Goal: Information Seeking & Learning: Learn about a topic

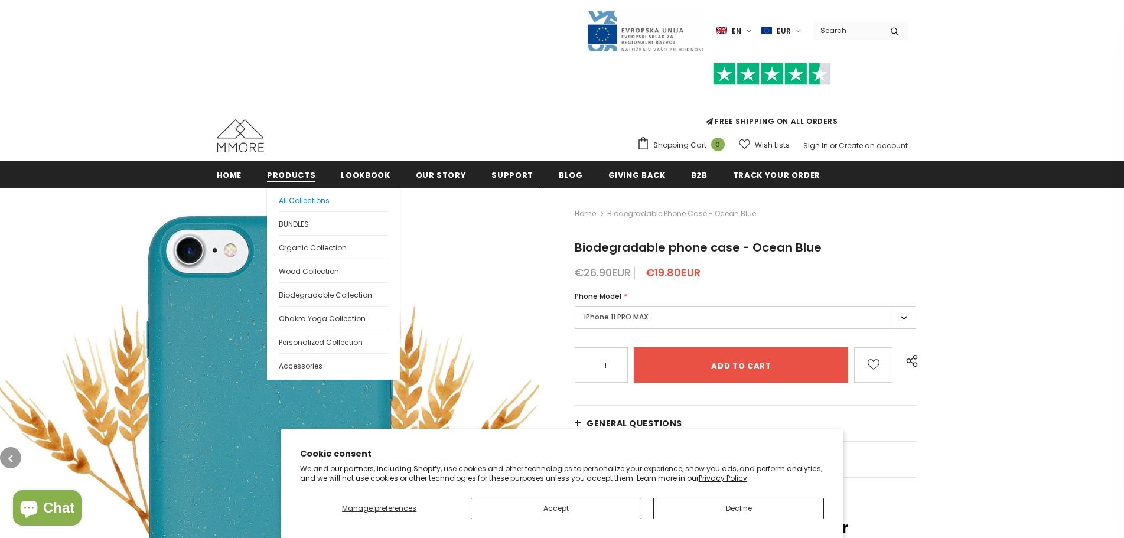
click at [306, 202] on span "All Collections" at bounding box center [304, 200] width 51 height 10
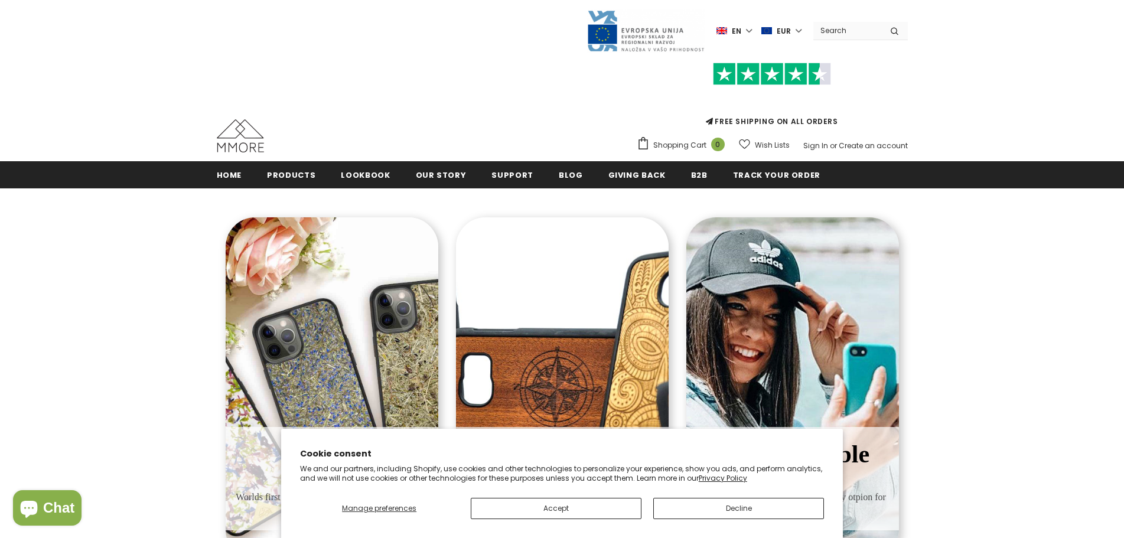
scroll to position [177, 0]
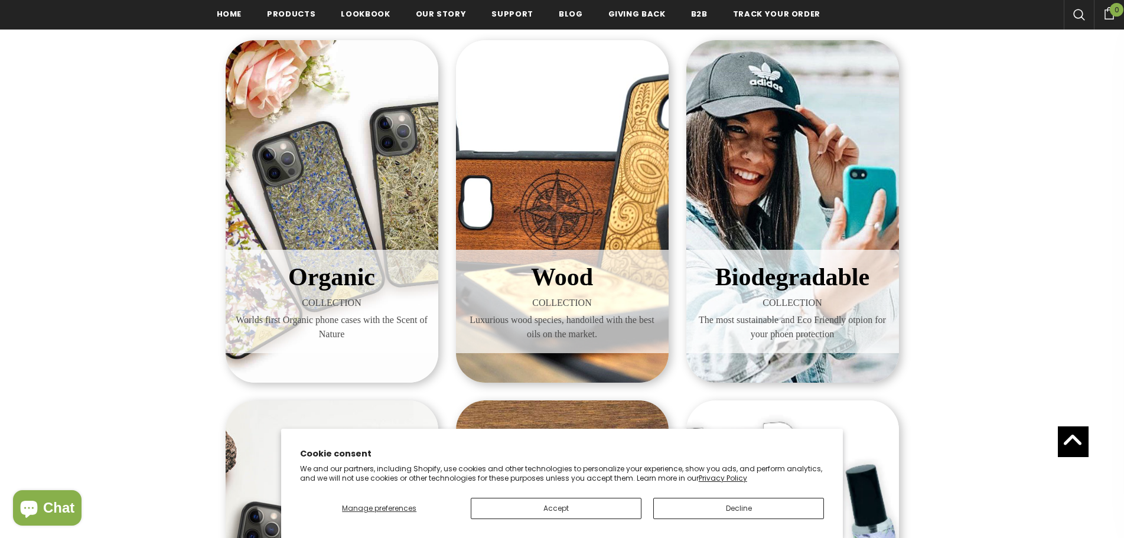
click at [580, 173] on div "Wood COLLECTION Luxurious wood species, handoiled with the best oils on the mar…" at bounding box center [562, 211] width 213 height 343
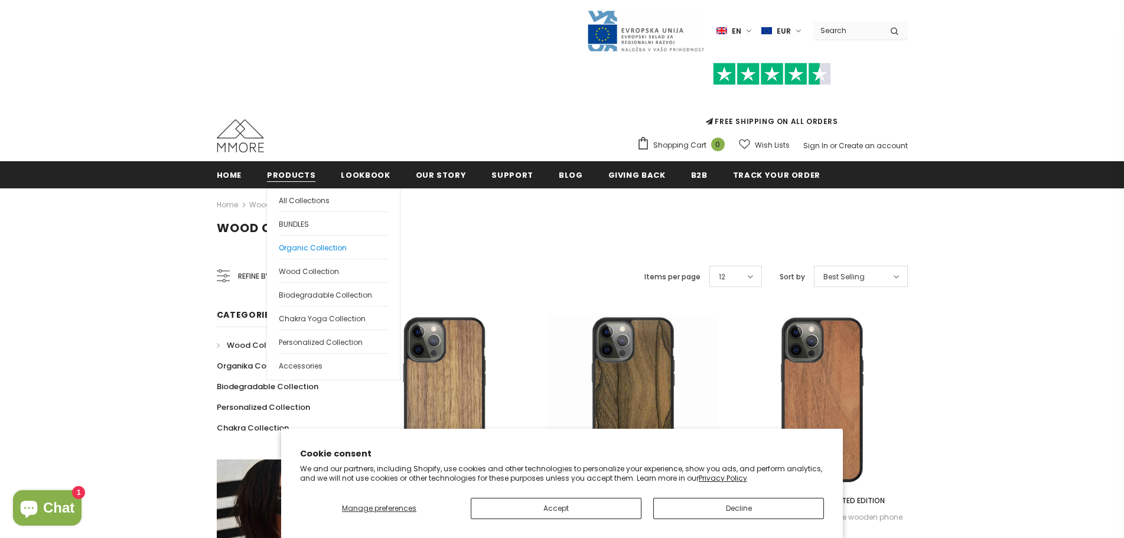
click at [323, 243] on span "Organic Collection" at bounding box center [313, 248] width 68 height 10
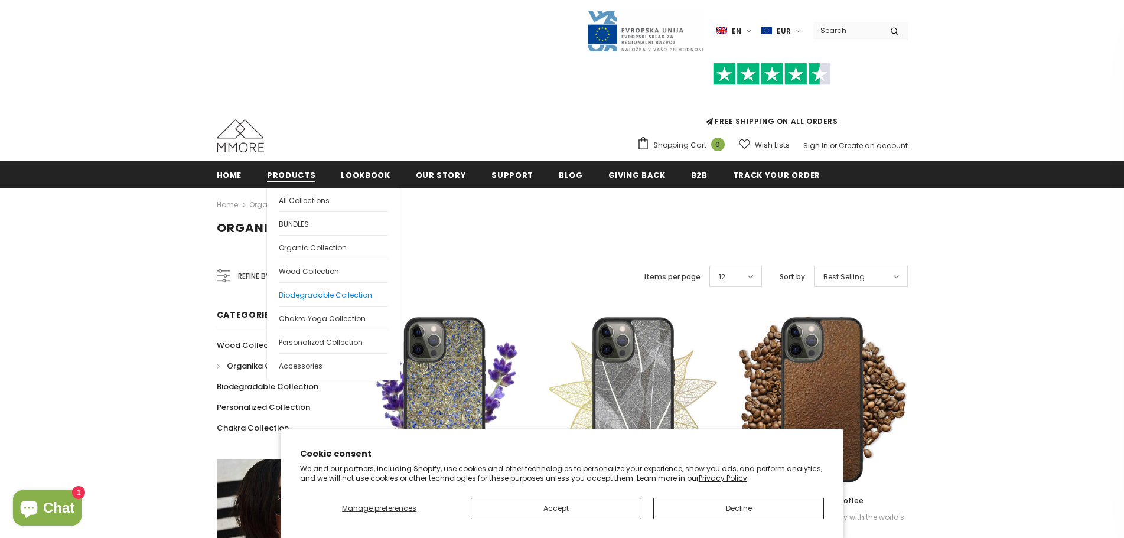
click at [333, 289] on link "Biodegradable Collection" at bounding box center [333, 294] width 109 height 24
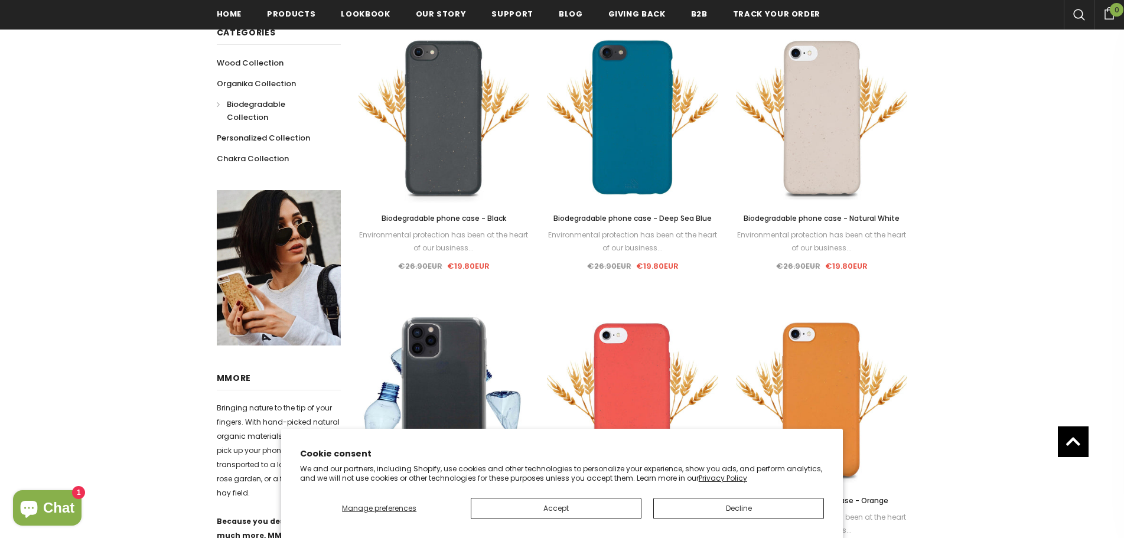
scroll to position [180, 0]
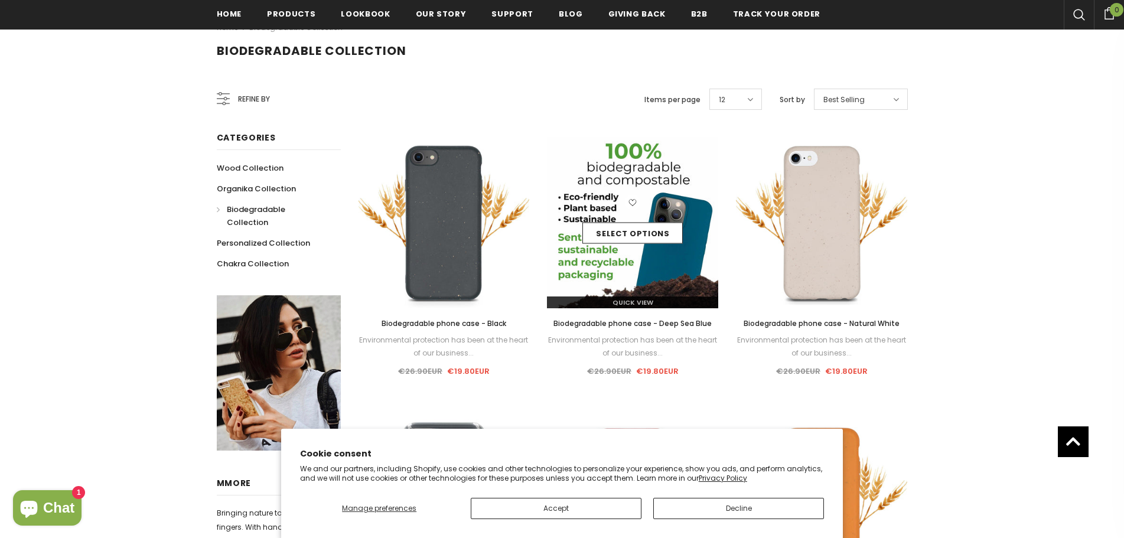
click at [674, 278] on img at bounding box center [632, 222] width 171 height 171
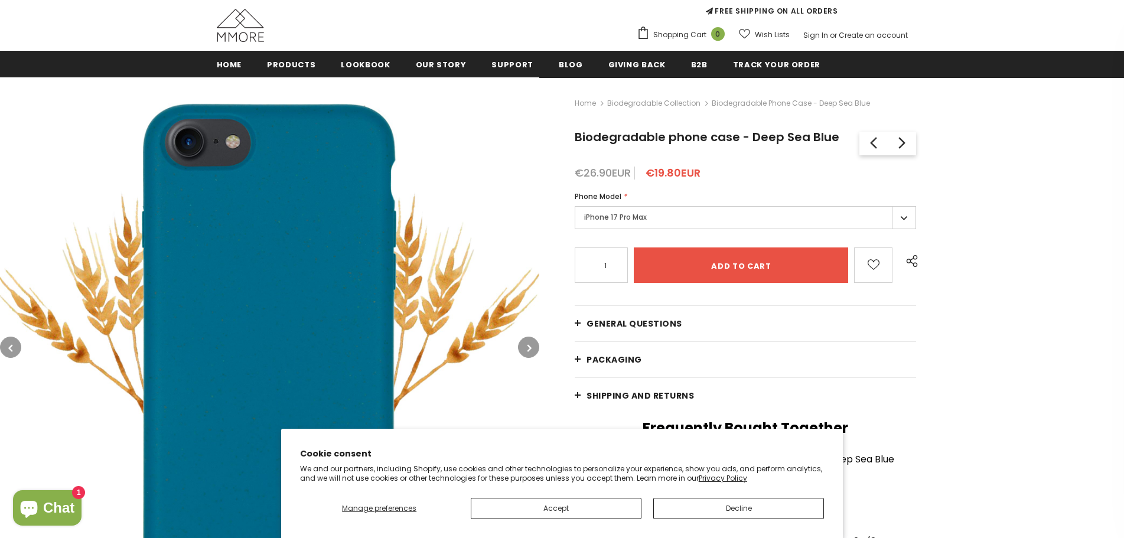
scroll to position [118, 0]
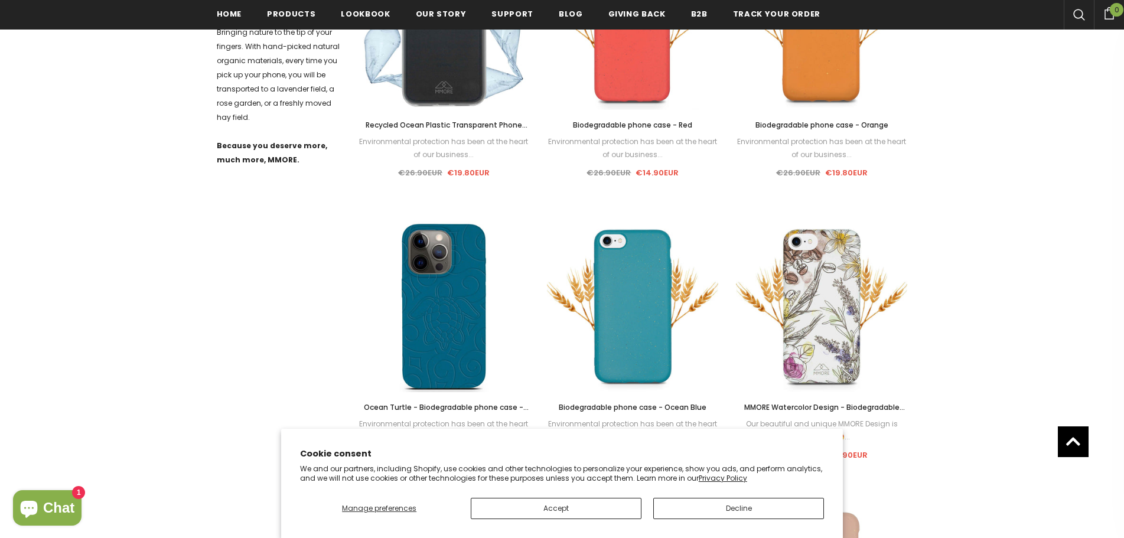
scroll to position [771, 0]
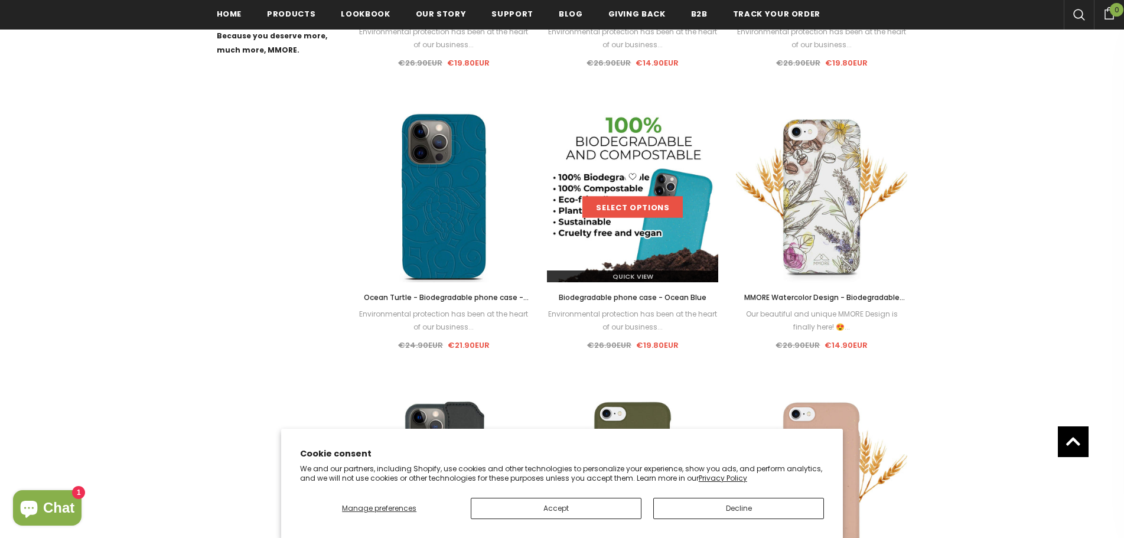
click at [624, 214] on link "Select options" at bounding box center [632, 207] width 100 height 21
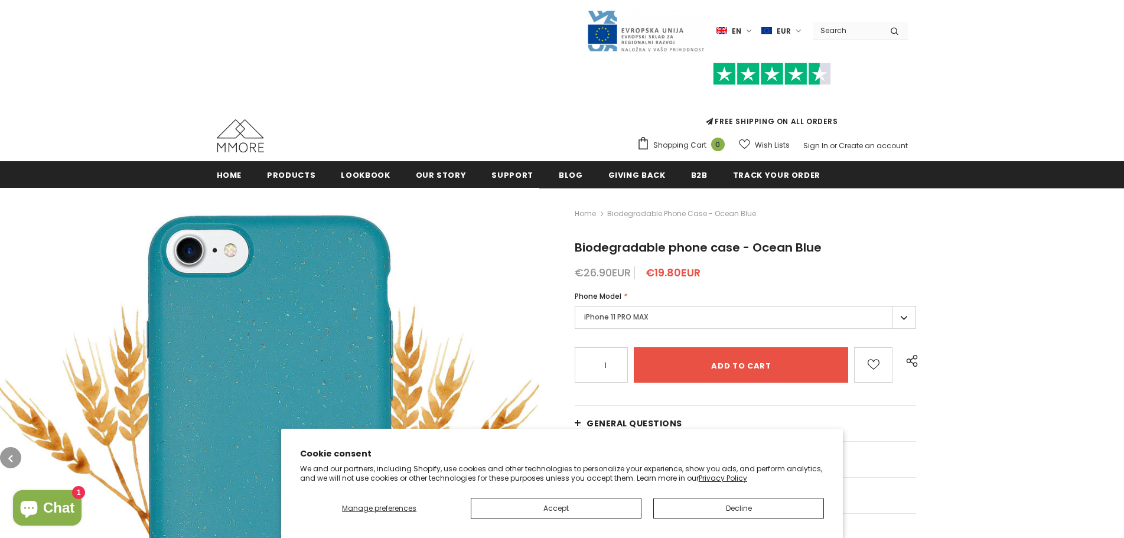
scroll to position [298, 0]
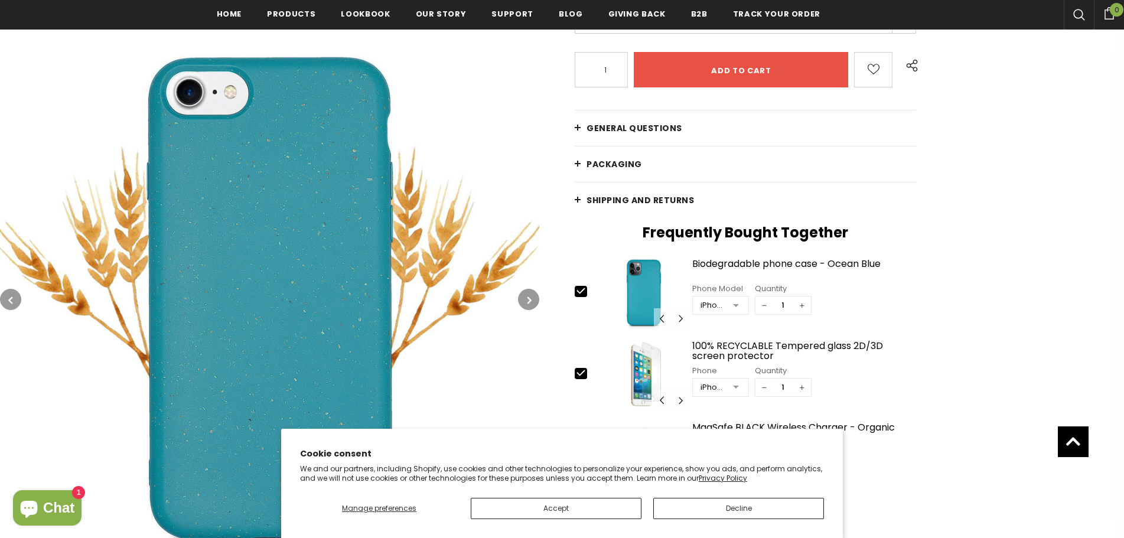
click at [524, 296] on button "button" at bounding box center [528, 299] width 21 height 21
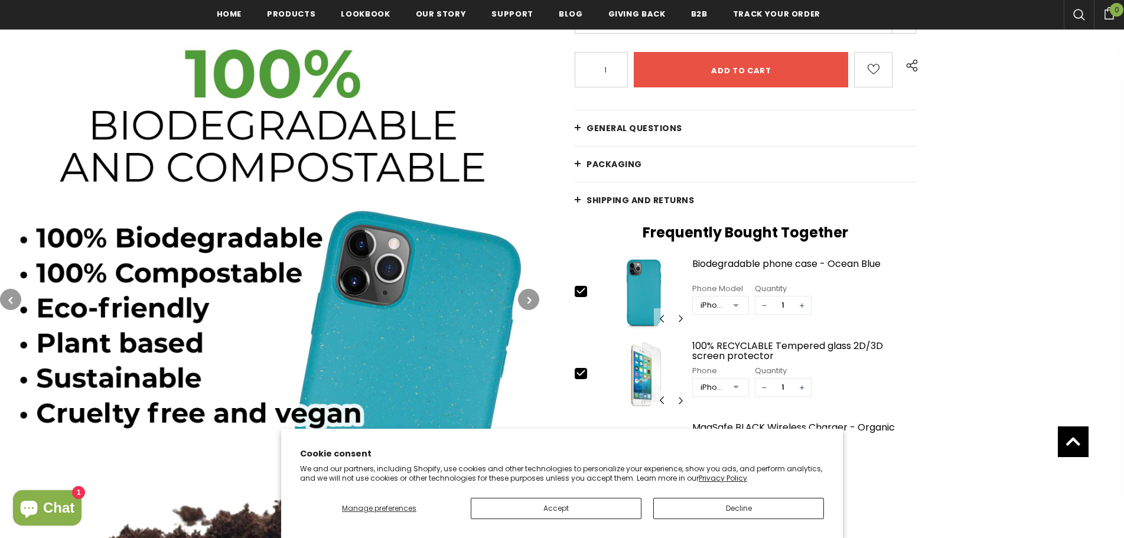
click at [524, 296] on button "button" at bounding box center [528, 299] width 21 height 21
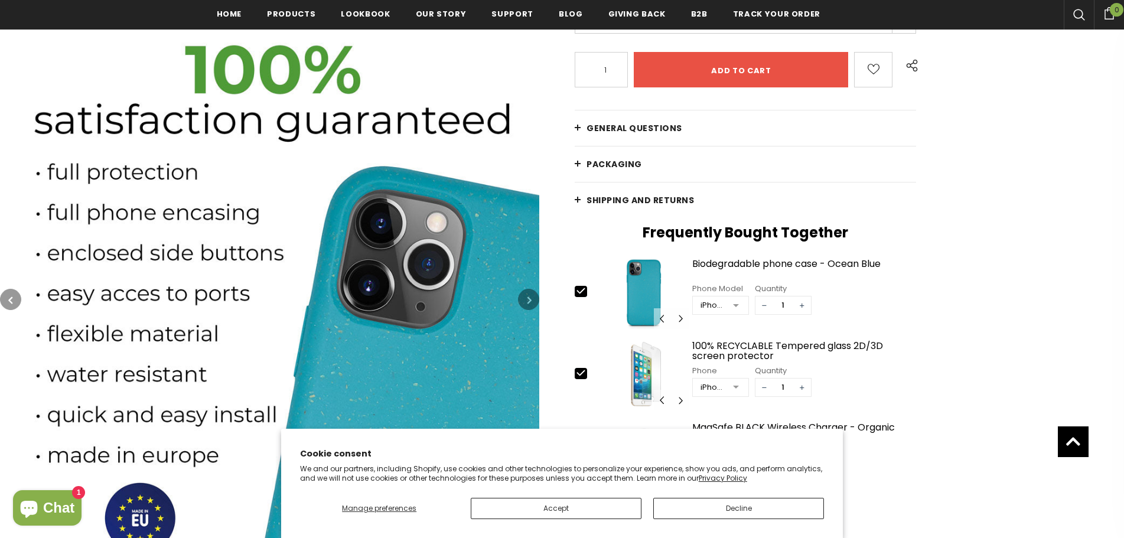
click at [524, 296] on button "button" at bounding box center [528, 299] width 21 height 21
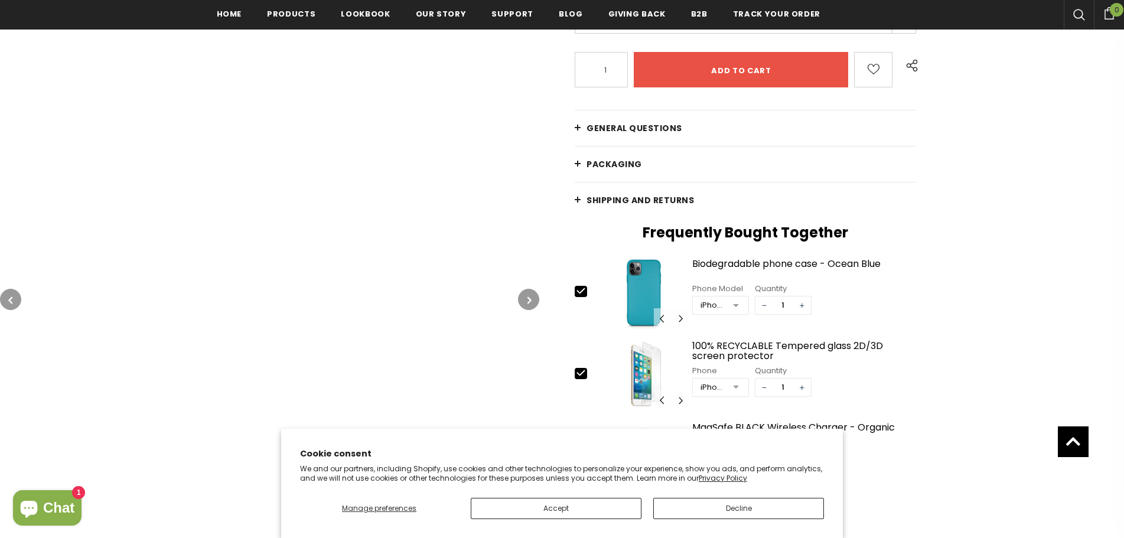
click at [524, 296] on button "button" at bounding box center [528, 299] width 21 height 21
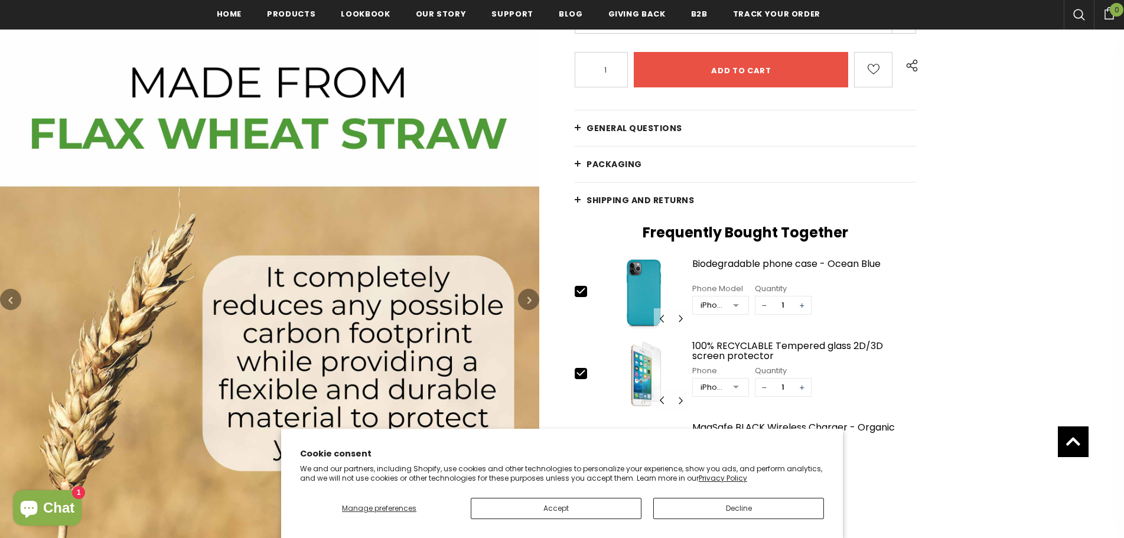
click at [524, 296] on button "button" at bounding box center [528, 299] width 21 height 21
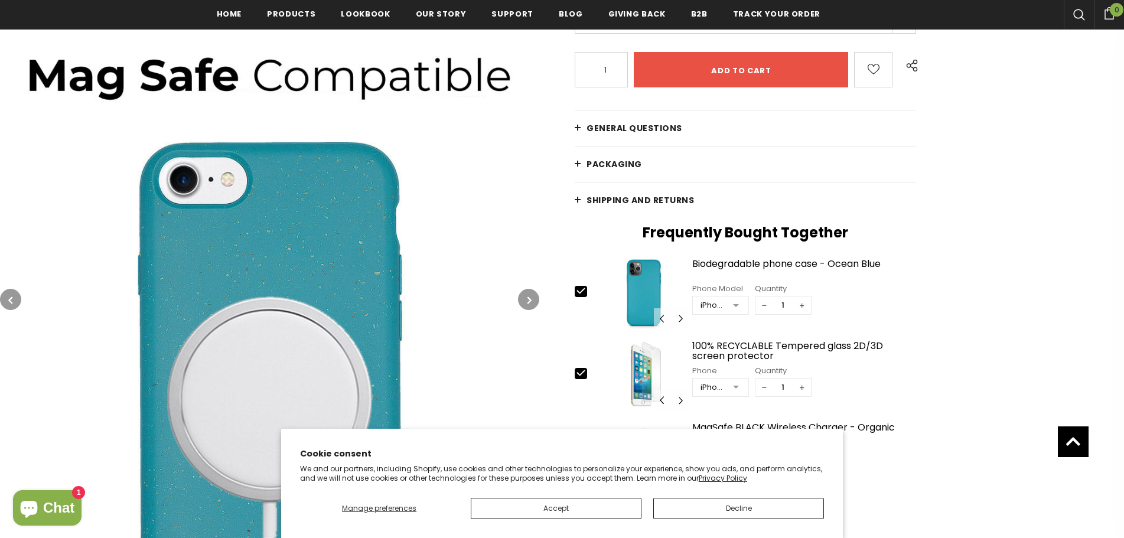
click at [524, 296] on button "button" at bounding box center [528, 299] width 21 height 21
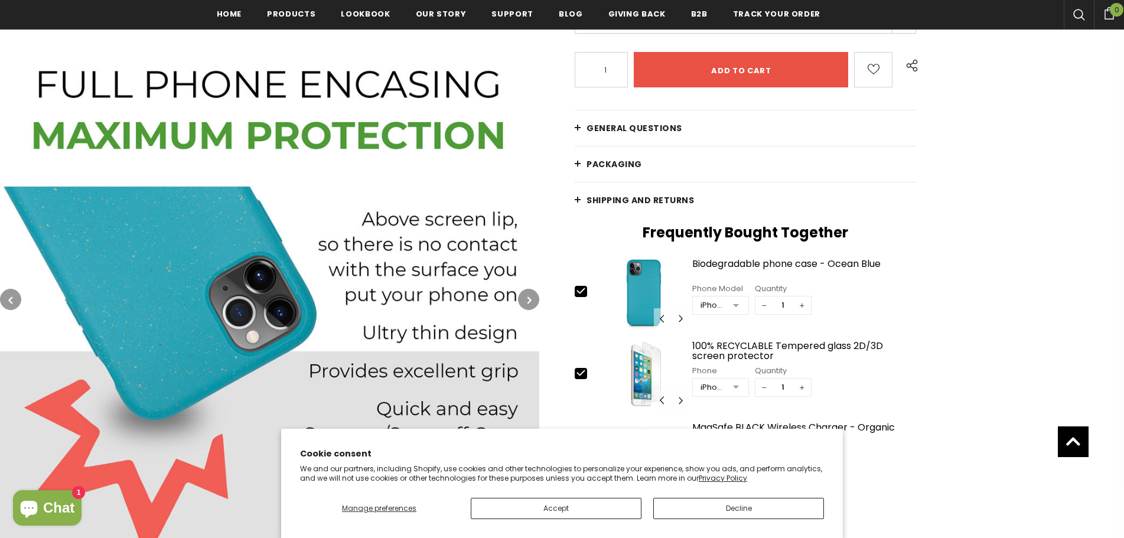
click at [524, 296] on button "button" at bounding box center [528, 299] width 21 height 21
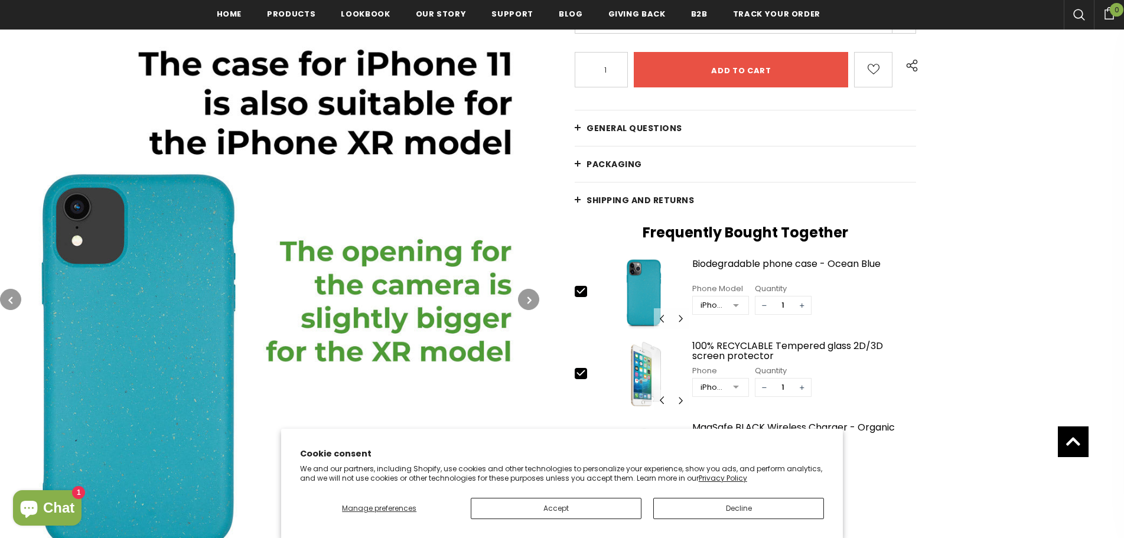
click at [524, 296] on button "button" at bounding box center [528, 299] width 21 height 21
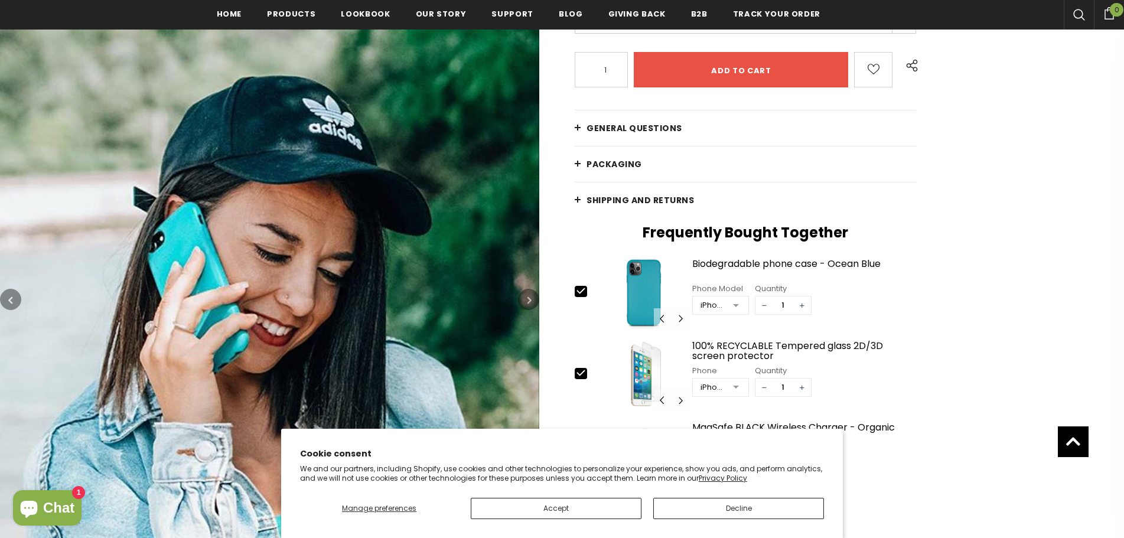
click at [6, 290] on button "button" at bounding box center [10, 299] width 21 height 21
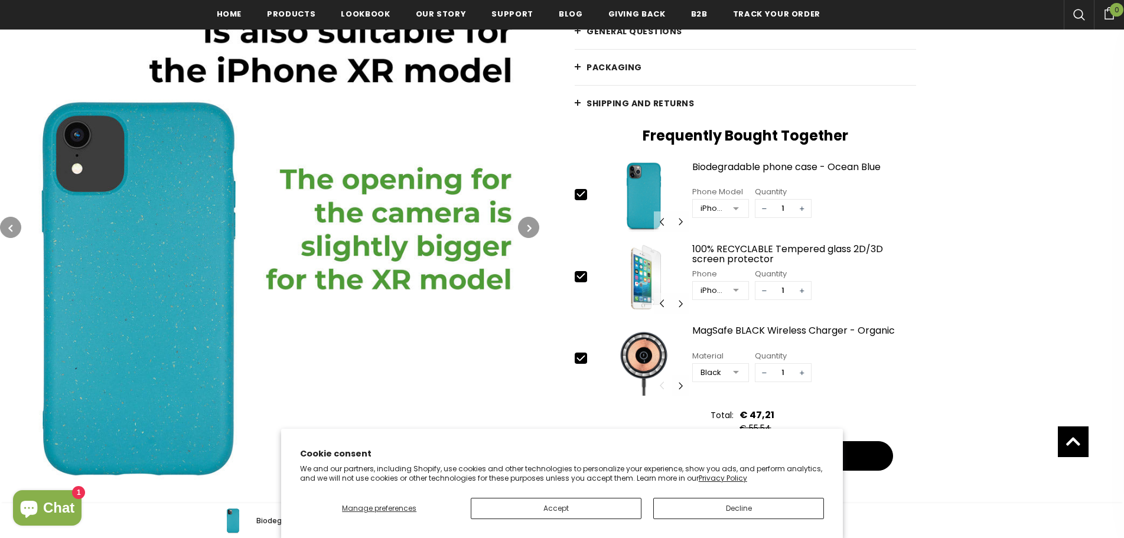
scroll to position [416, 0]
